Goal: Information Seeking & Learning: Stay updated

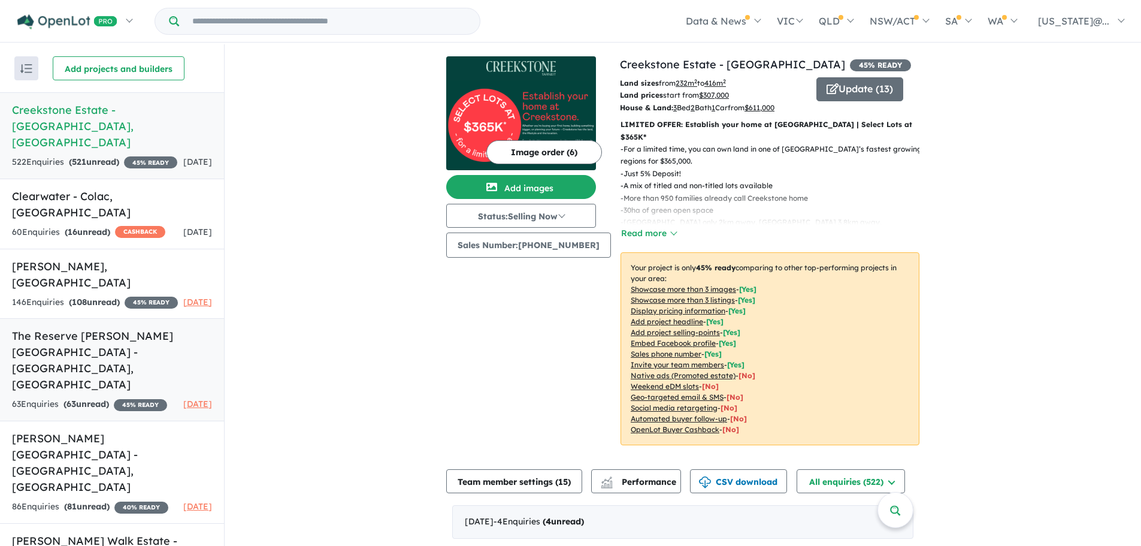
click at [109, 398] on strong "( 63 unread)" at bounding box center [87, 403] width 46 height 11
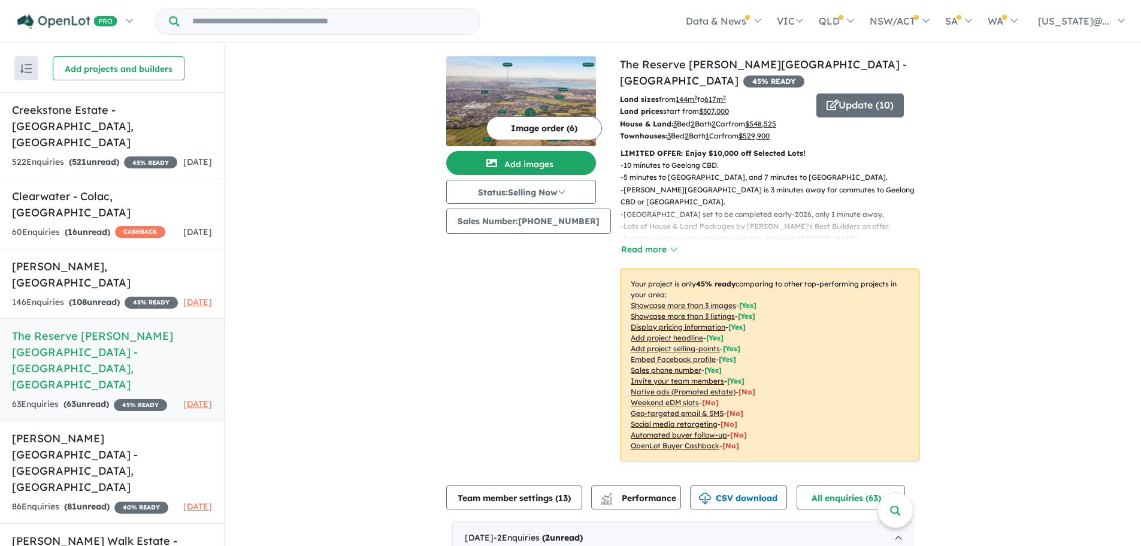
click at [715, 316] on u "Showcase more than 3 listings" at bounding box center [683, 316] width 104 height 9
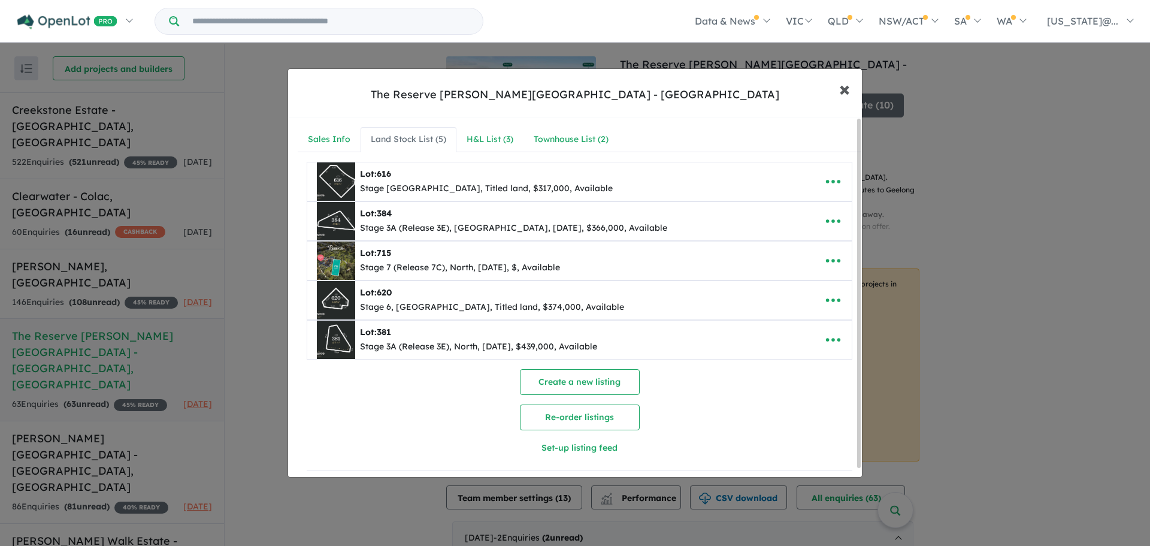
click at [844, 90] on span "×" at bounding box center [844, 88] width 11 height 26
